Goal: Task Accomplishment & Management: Manage account settings

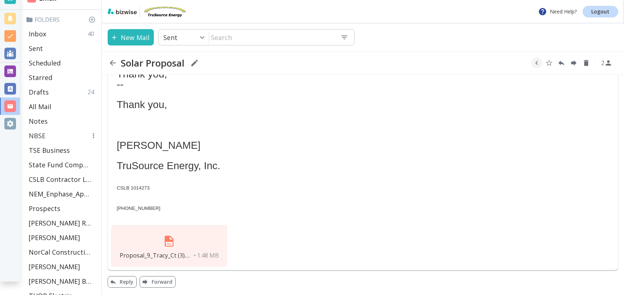
scroll to position [13, 0]
click at [44, 206] on p "Prospects" at bounding box center [45, 208] width 32 height 9
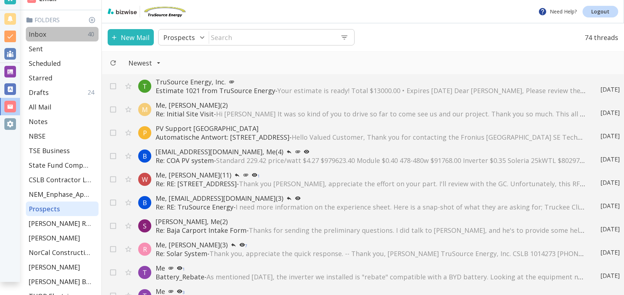
click at [54, 35] on div "Inbox 40" at bounding box center [62, 34] width 73 height 15
type input "0"
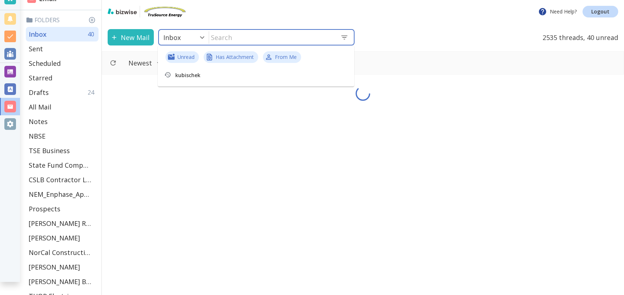
click at [241, 35] on input "text" at bounding box center [271, 37] width 125 height 15
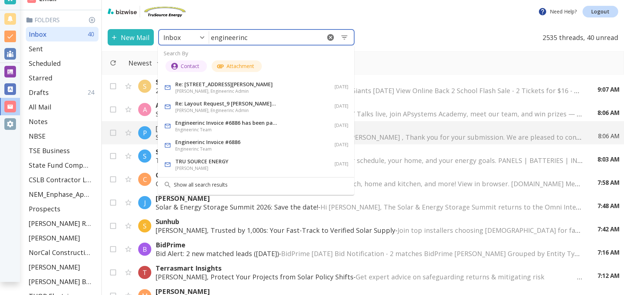
type input "engineerinc"
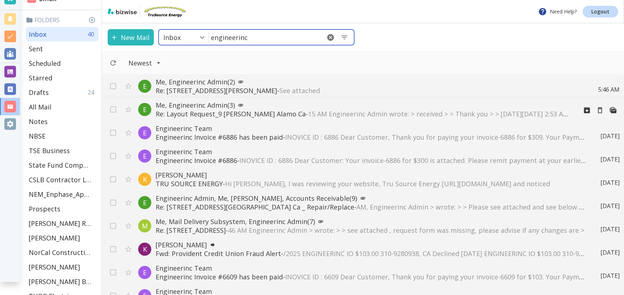
click at [227, 115] on p "Re: Layout Request_9 [PERSON_NAME] Alamo Ca - 15 AM Engineerinc Admin wrote: > …" at bounding box center [364, 113] width 416 height 9
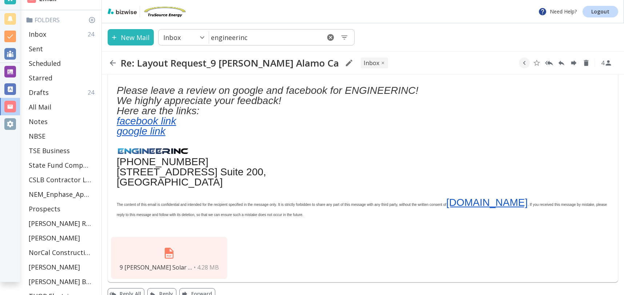
scroll to position [211, 0]
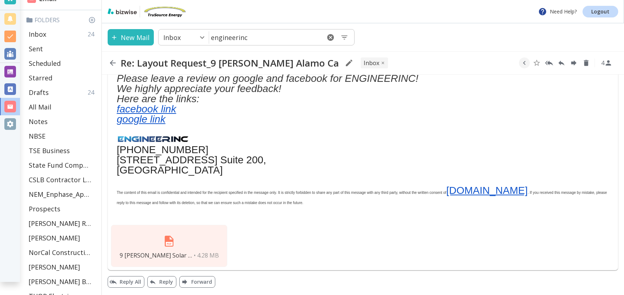
click at [170, 245] on img at bounding box center [168, 240] width 17 height 17
